Goal: Task Accomplishment & Management: Use online tool/utility

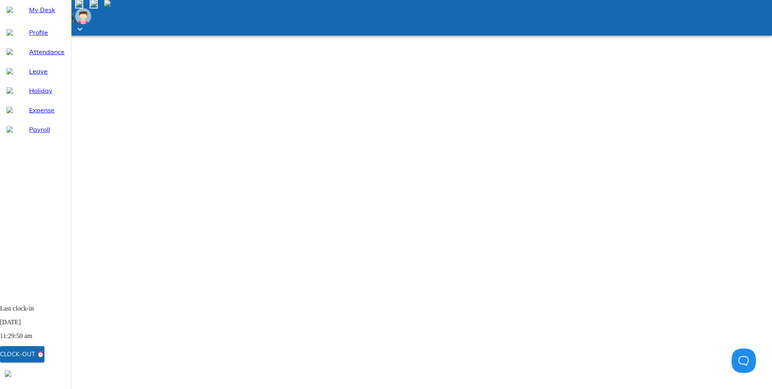
select select "9"
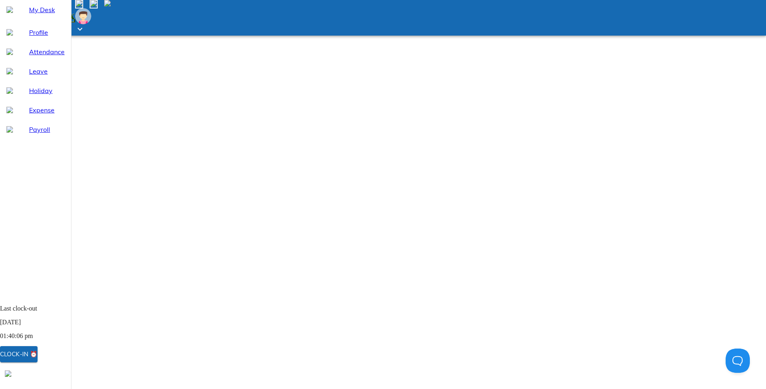
select select "9"
click at [29, 76] on span "Leave" at bounding box center [47, 71] width 36 height 10
select select "9"
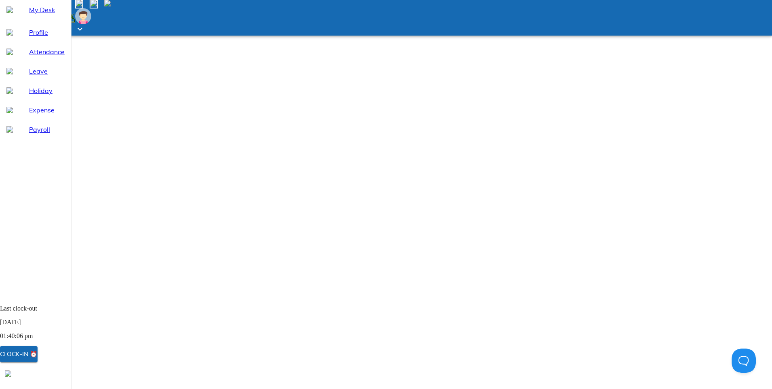
click at [29, 57] on span "Attendance" at bounding box center [47, 52] width 36 height 10
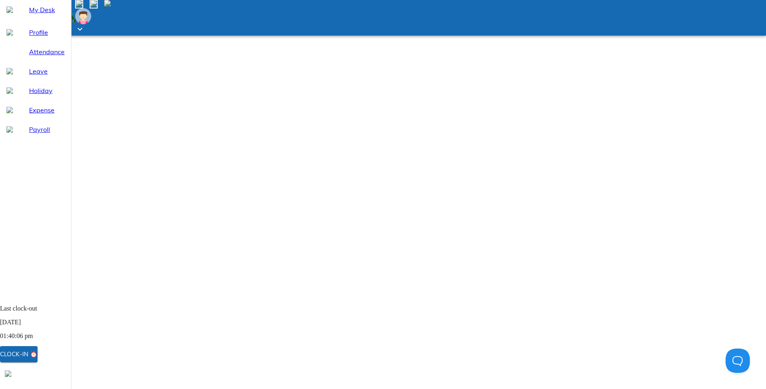
select select "9"
click at [31, 76] on span "Leave" at bounding box center [47, 71] width 36 height 10
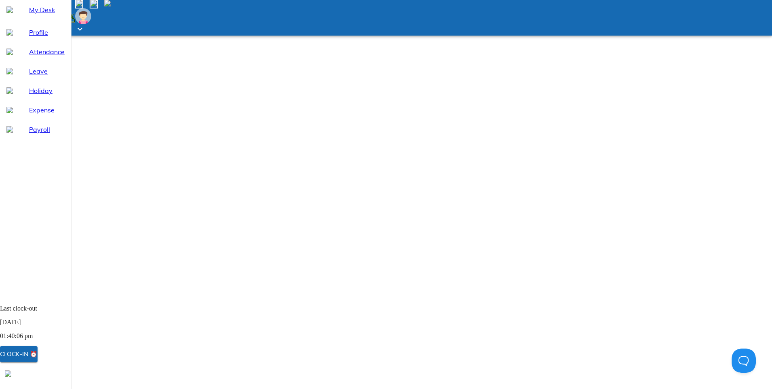
select select "9"
click at [97, 6] on img at bounding box center [93, 3] width 6 height 6
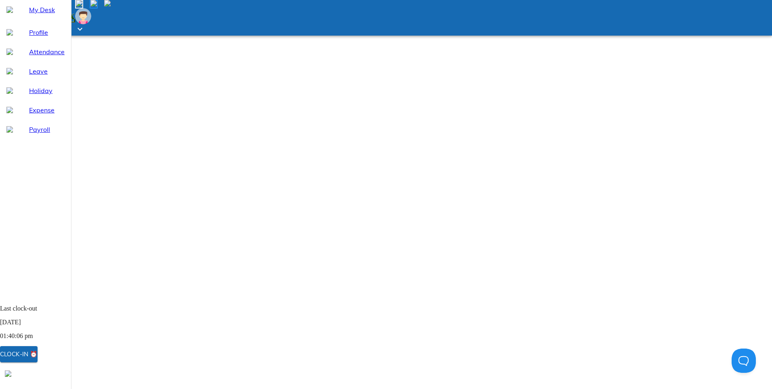
select select "9"
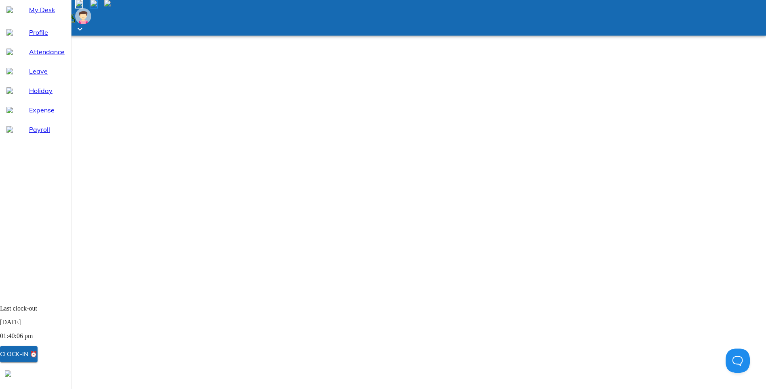
select select "9"
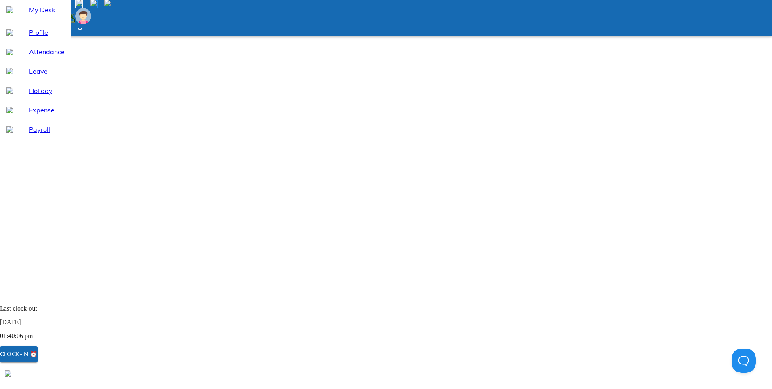
select select "9"
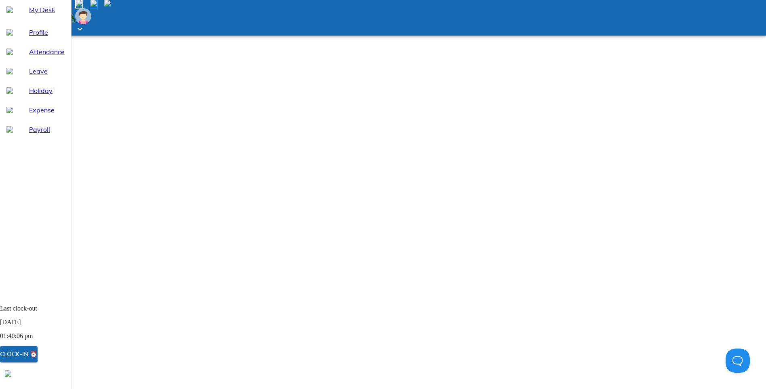
select select "9"
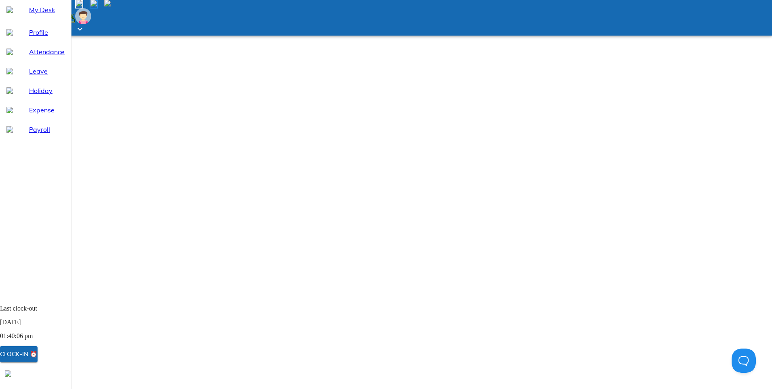
select select "9"
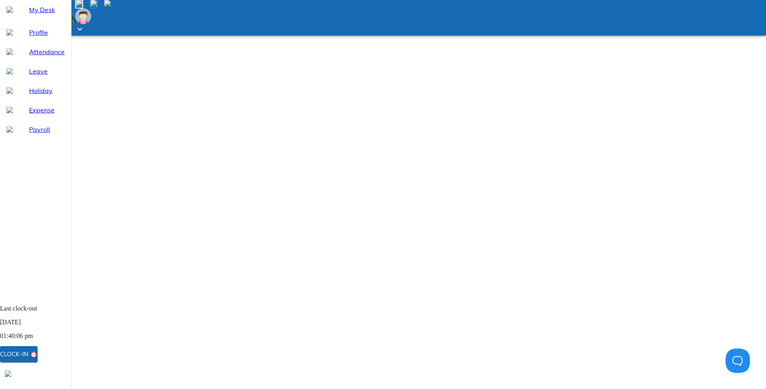
select select "9"
click at [29, 76] on span "Leave" at bounding box center [47, 71] width 36 height 10
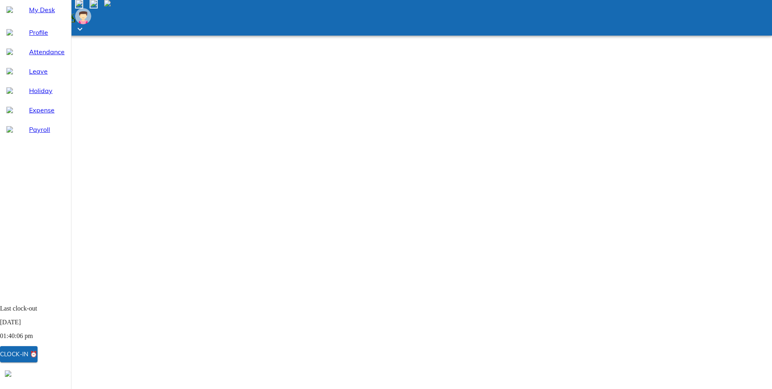
select select "9"
click at [39, 57] on span "Attendance" at bounding box center [47, 52] width 36 height 10
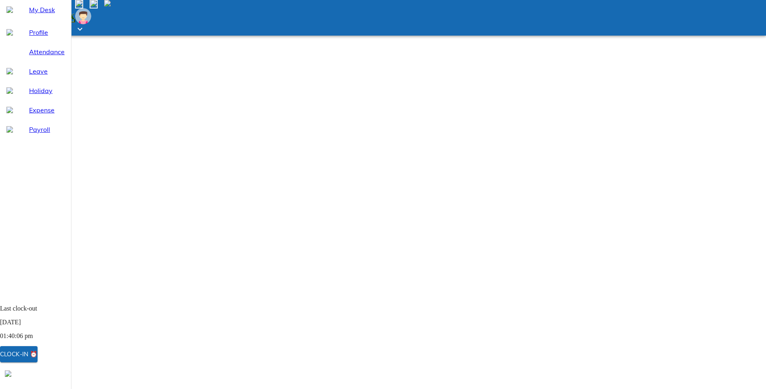
select select "9"
type input "[DATE]"
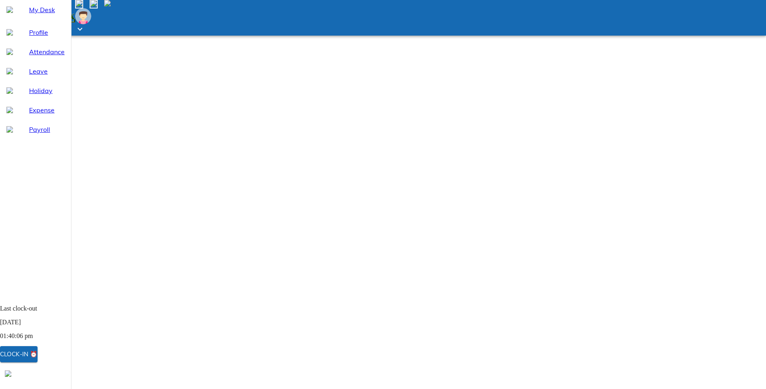
type input "16"
type input "9"
type input "2025"
